Goal: Information Seeking & Learning: Learn about a topic

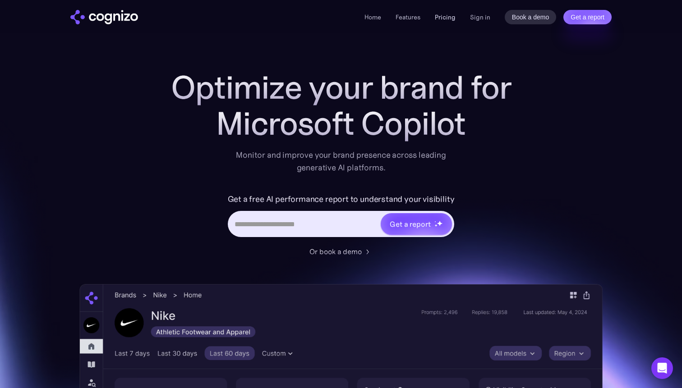
click at [442, 15] on link "Pricing" at bounding box center [445, 17] width 21 height 8
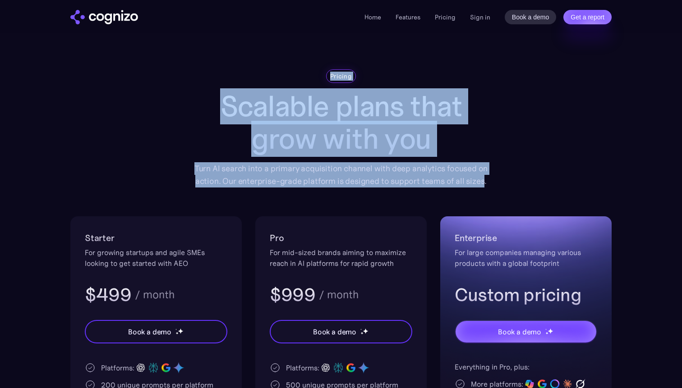
drag, startPoint x: 312, startPoint y: 73, endPoint x: 482, endPoint y: 186, distance: 204.6
click at [482, 186] on div "Pricing Scalable plans that grow with you Turn AI search into a primary acquisi…" at bounding box center [341, 128] width 307 height 118
click at [482, 186] on div "Turn AI search into a primary acquisition channel with deep analytics focused o…" at bounding box center [341, 174] width 307 height 25
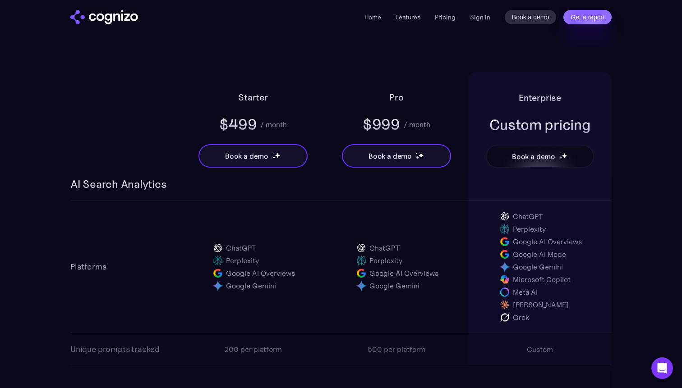
scroll to position [548, 0]
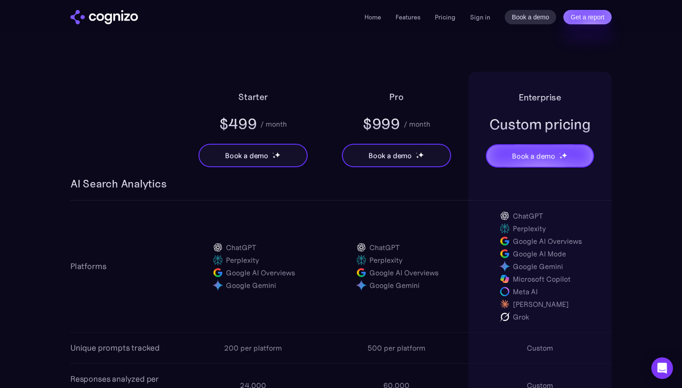
click at [527, 120] on div "Custom pricing" at bounding box center [539, 125] width 101 height 20
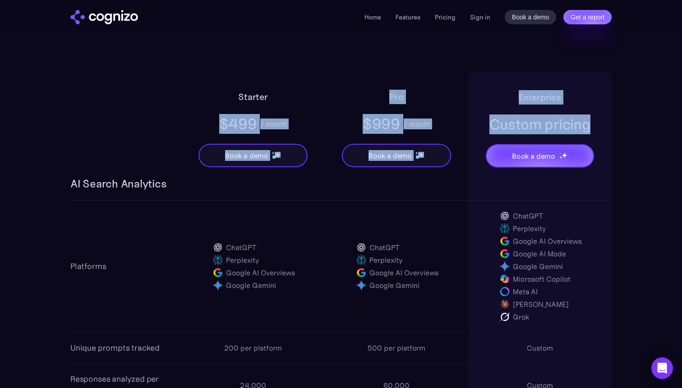
drag, startPoint x: 527, startPoint y: 120, endPoint x: 188, endPoint y: 97, distance: 340.4
click at [188, 97] on div "Starter $499 / month Book a demo Pro $999 / month Book a demo Enterprise Custom…" at bounding box center [340, 124] width 541 height 105
click at [188, 97] on div "Starter $499 / month Book a demo" at bounding box center [252, 124] width 143 height 105
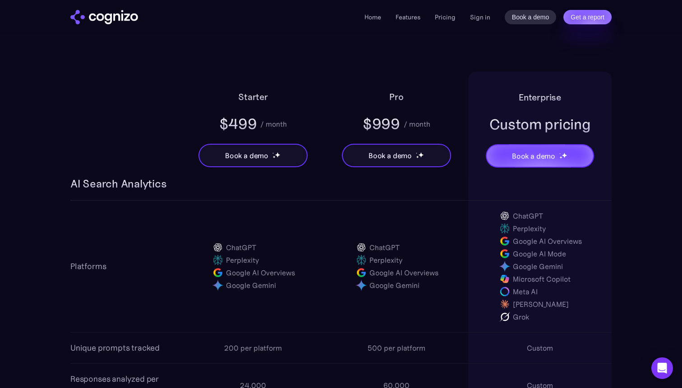
click at [125, 20] on img "home" at bounding box center [104, 17] width 68 height 14
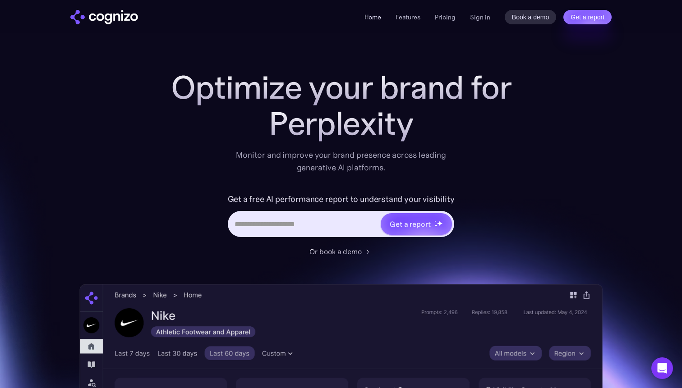
click at [373, 17] on link "Home" at bounding box center [372, 17] width 17 height 8
